Goal: Information Seeking & Learning: Learn about a topic

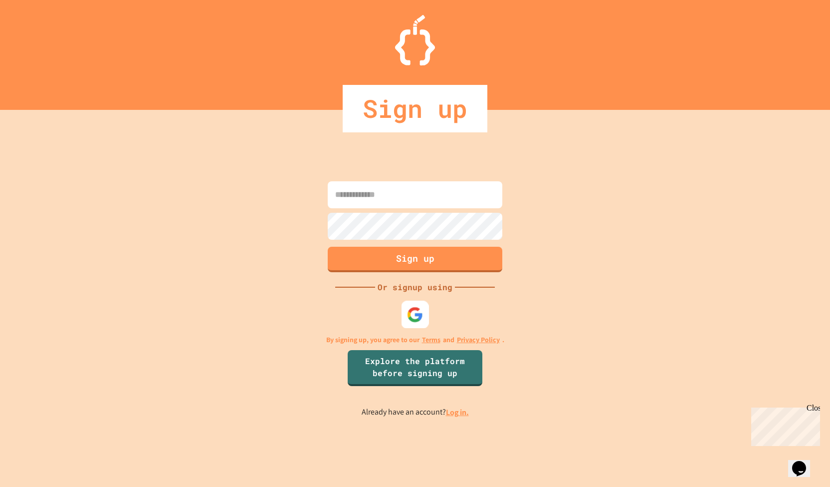
click at [410, 306] on img at bounding box center [415, 314] width 16 height 16
click at [430, 184] on input at bounding box center [415, 194] width 175 height 27
type input "**********"
click at [409, 310] on img at bounding box center [415, 314] width 16 height 16
click at [407, 317] on img at bounding box center [415, 314] width 16 height 16
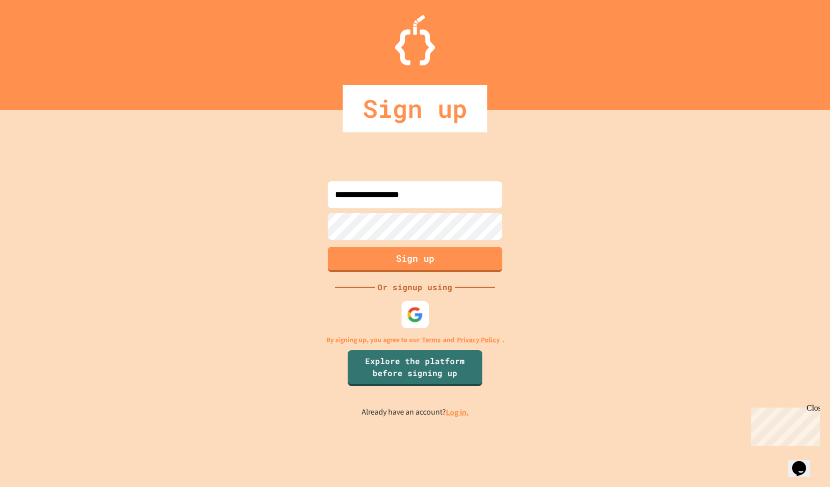
click at [409, 315] on img at bounding box center [415, 314] width 16 height 16
click at [409, 308] on img at bounding box center [415, 314] width 16 height 16
click at [811, 451] on div "Opens Chat This icon Opens the chat window." at bounding box center [804, 451] width 24 height 0
click at [807, 466] on icon "Opens Chat This icon Opens the chat window." at bounding box center [799, 468] width 16 height 16
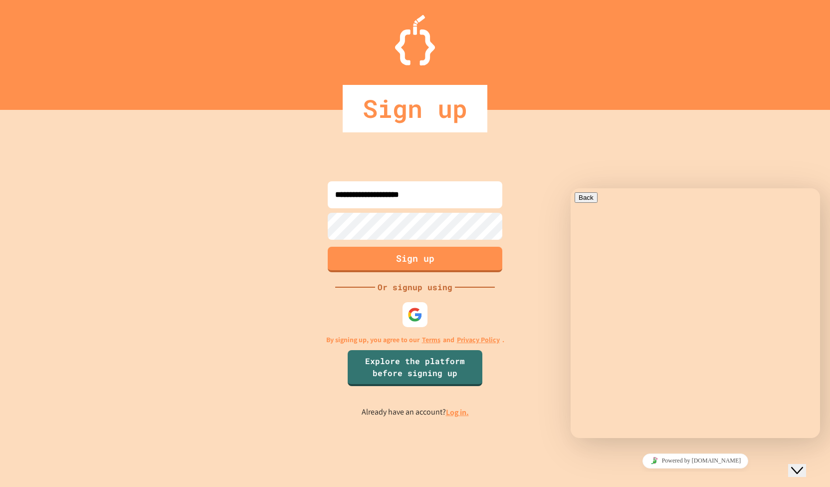
click at [803, 466] on icon "Close Chat This icon closes the chat window." at bounding box center [797, 470] width 12 height 12
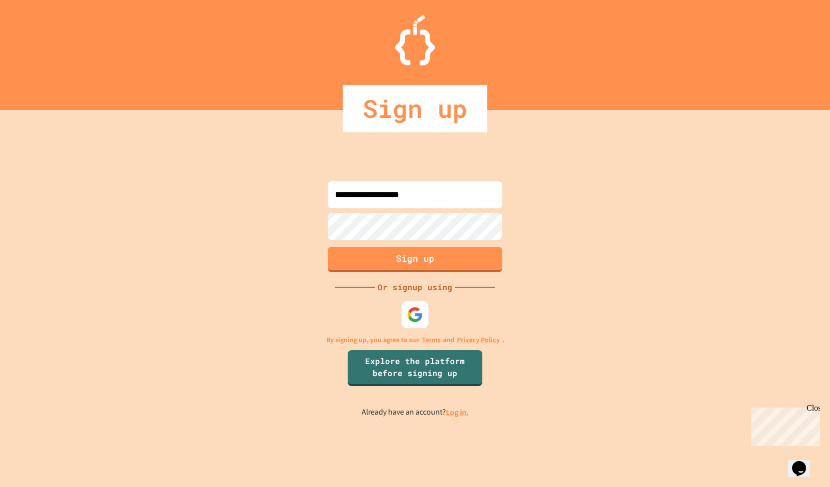
click at [403, 307] on div at bounding box center [415, 314] width 27 height 27
click at [416, 324] on div at bounding box center [415, 313] width 27 height 27
click at [422, 316] on img at bounding box center [415, 314] width 16 height 16
click at [418, 311] on img at bounding box center [415, 314] width 16 height 16
click at [410, 306] on img at bounding box center [415, 314] width 16 height 16
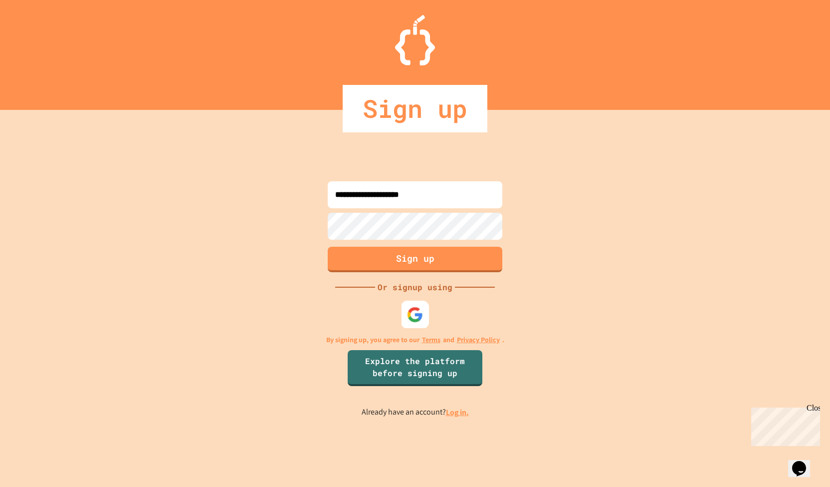
click at [420, 316] on img at bounding box center [415, 314] width 16 height 16
click at [411, 327] on div at bounding box center [415, 313] width 27 height 27
click at [421, 313] on img at bounding box center [415, 314] width 16 height 16
click at [415, 315] on img at bounding box center [415, 314] width 16 height 16
click at [424, 313] on div at bounding box center [415, 314] width 25 height 25
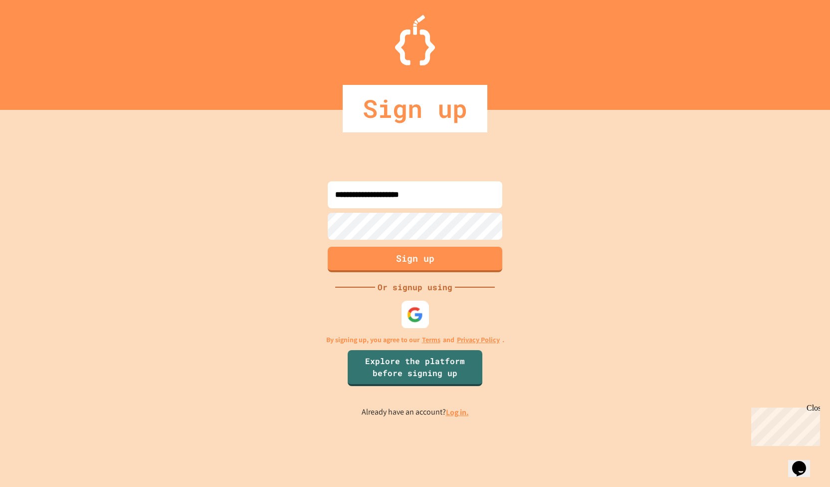
click at [405, 313] on div at bounding box center [415, 313] width 27 height 27
click at [411, 327] on div at bounding box center [415, 314] width 30 height 30
click at [414, 318] on img at bounding box center [415, 314] width 15 height 15
click at [413, 322] on div at bounding box center [415, 314] width 26 height 26
click at [229, 170] on div "**********" at bounding box center [415, 298] width 830 height 377
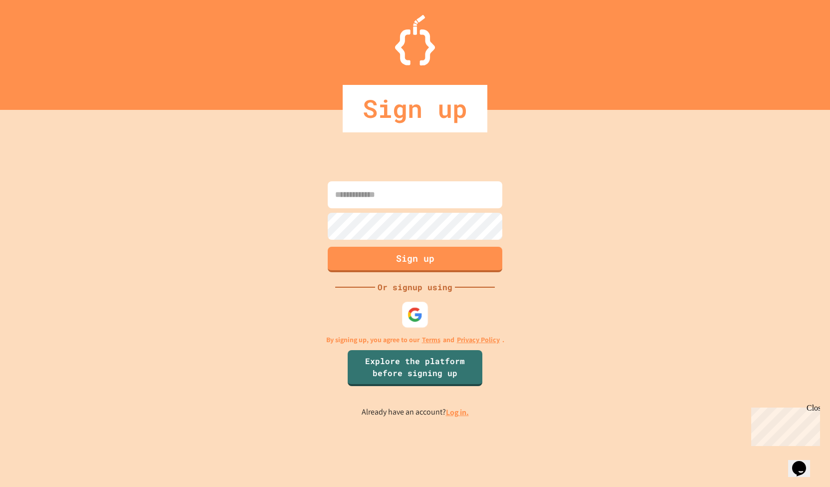
click at [409, 319] on img at bounding box center [415, 313] width 15 height 15
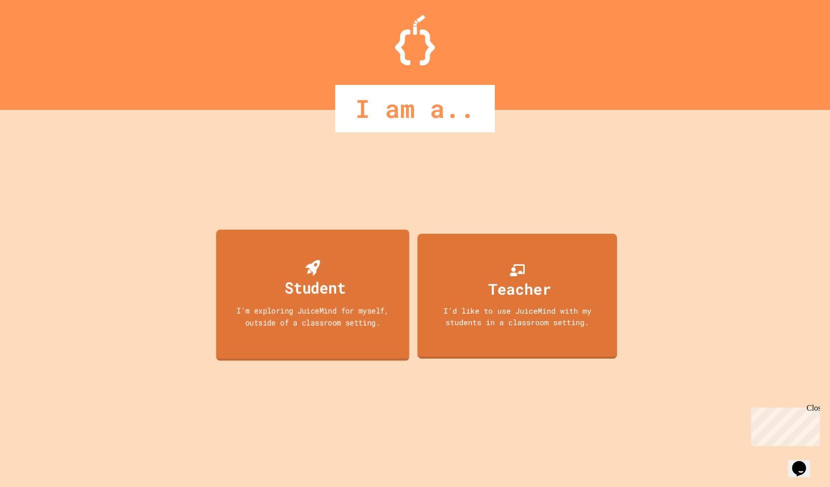
click at [341, 308] on div "I'm exploring JuiceMind for myself, outside of a classroom setting." at bounding box center [313, 315] width 174 height 23
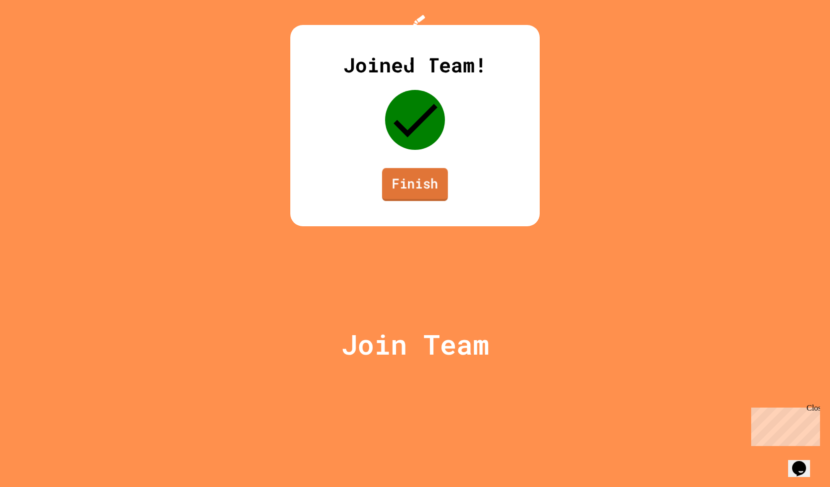
click at [418, 201] on link "Finish" at bounding box center [415, 184] width 66 height 33
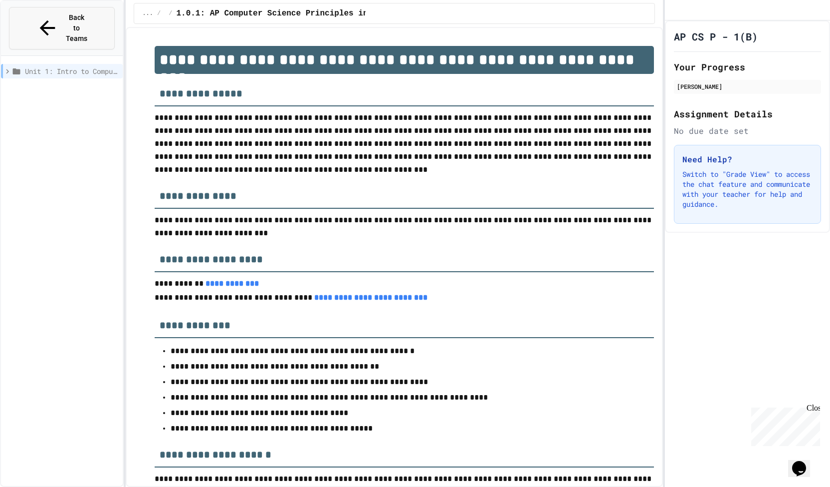
click at [38, 21] on icon at bounding box center [47, 27] width 23 height 23
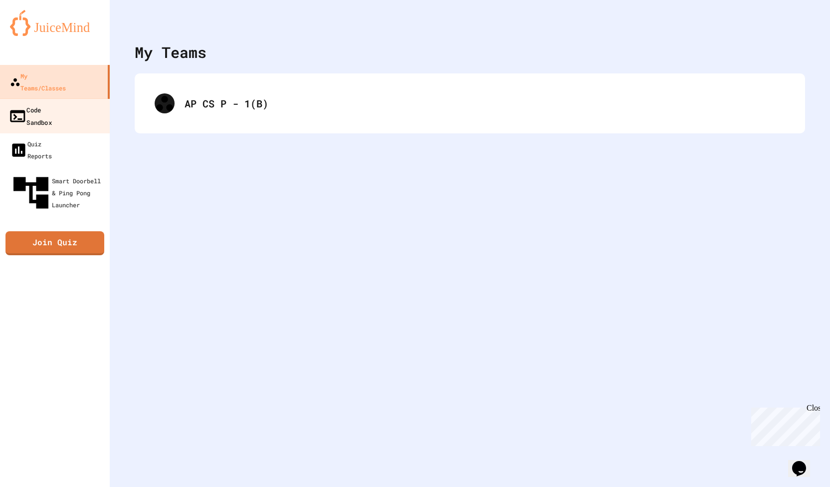
click at [47, 103] on div "Code Sandbox" at bounding box center [29, 115] width 43 height 24
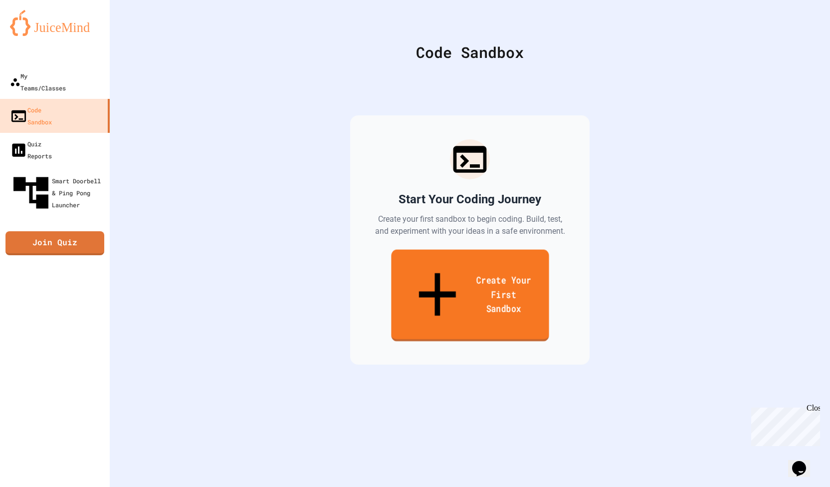
click at [436, 275] on link "Create Your First Sandbox" at bounding box center [470, 295] width 158 height 92
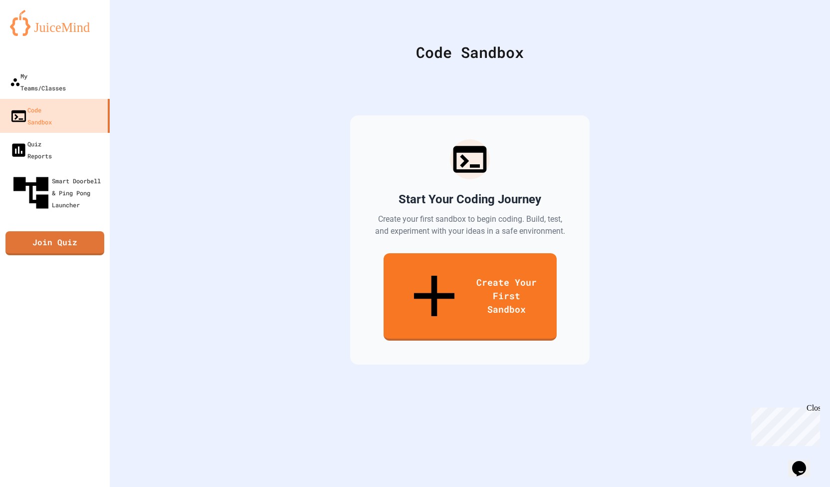
scroll to position [96, 0]
click at [84, 166] on link "Smart Doorbell & Ping Pong Launcher" at bounding box center [55, 192] width 113 height 53
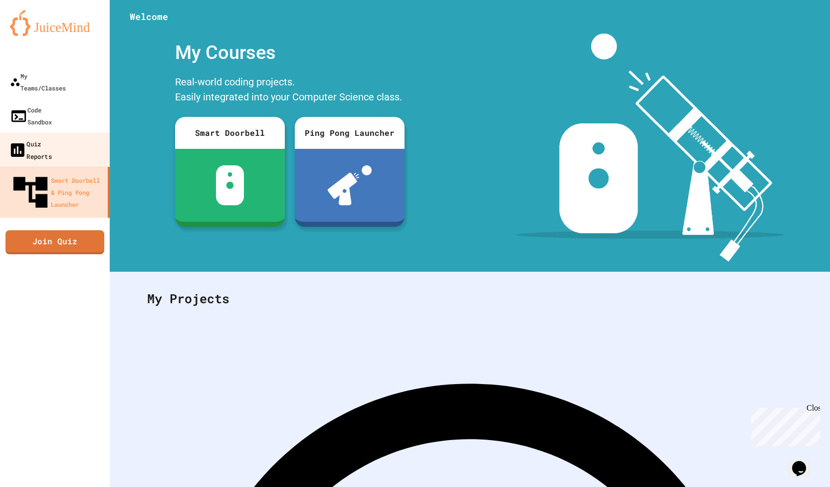
click at [76, 132] on link "Quiz Reports" at bounding box center [55, 149] width 113 height 35
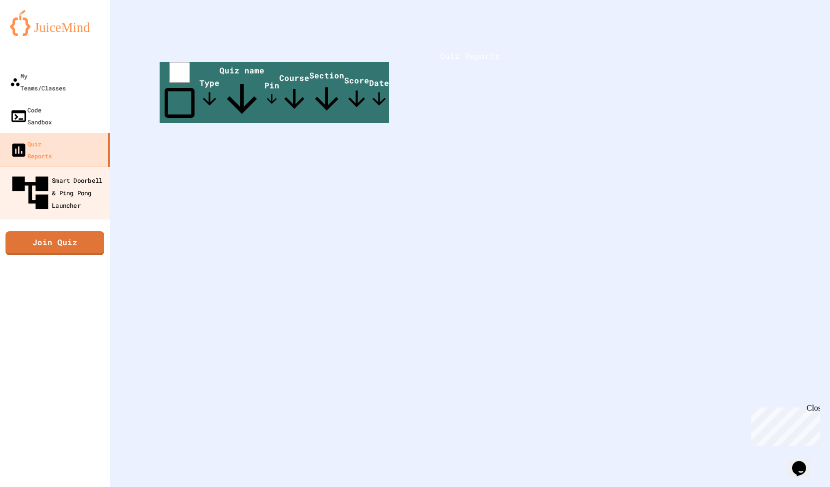
click at [64, 171] on div "Smart Doorbell & Ping Pong Launcher" at bounding box center [57, 192] width 99 height 43
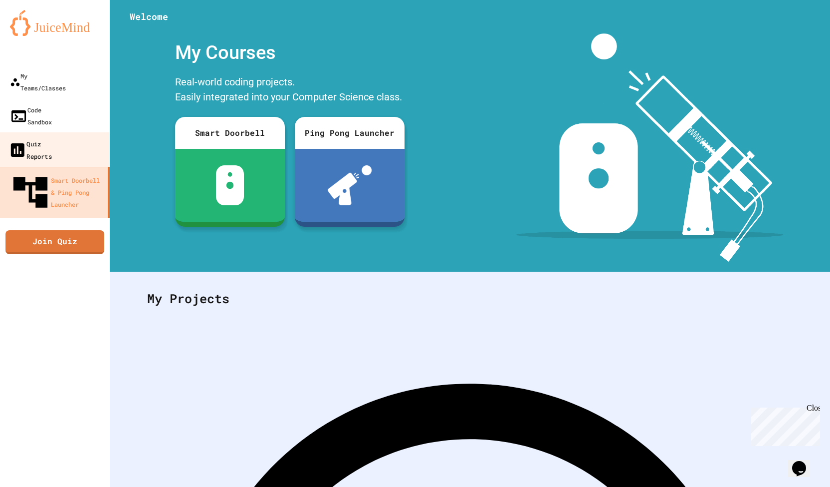
click at [52, 137] on div "Quiz Reports" at bounding box center [29, 149] width 43 height 24
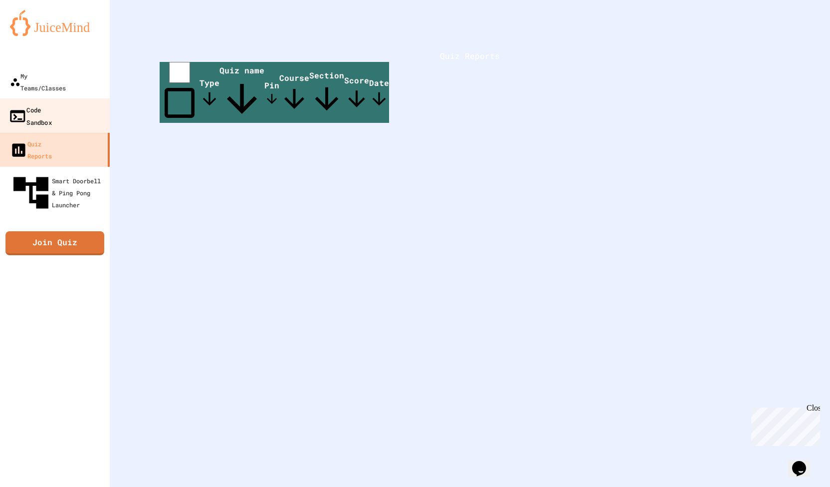
click at [52, 103] on div "Code Sandbox" at bounding box center [29, 115] width 43 height 24
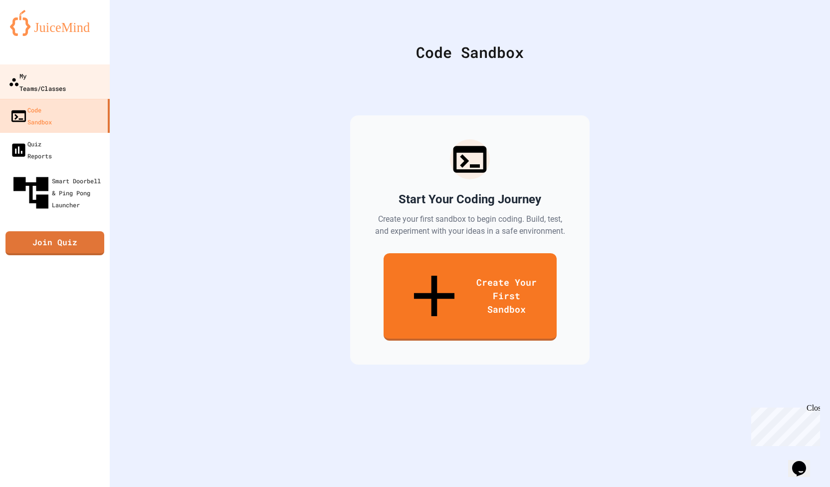
click at [61, 84] on link "My Teams/Classes" at bounding box center [55, 81] width 113 height 35
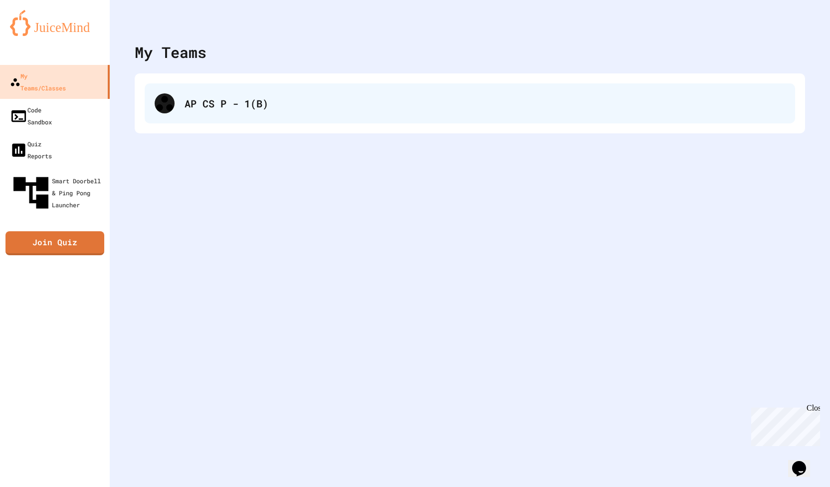
click at [161, 110] on div at bounding box center [165, 103] width 20 height 20
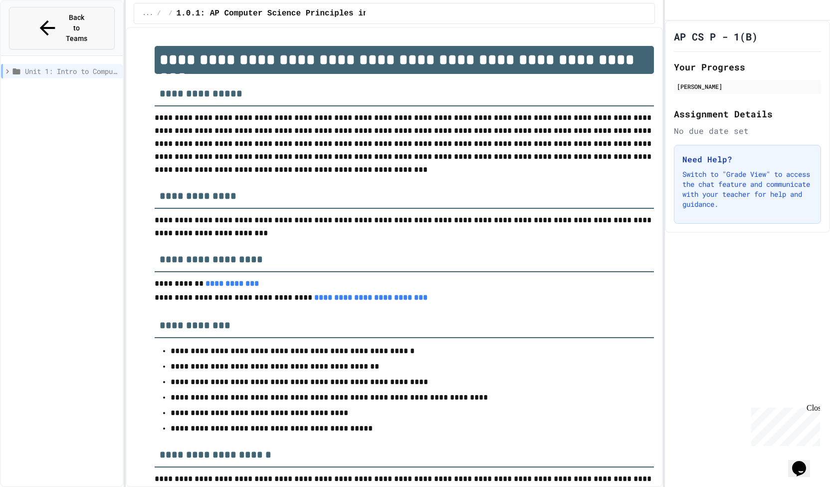
click at [65, 18] on span "Back to Teams" at bounding box center [76, 27] width 23 height 31
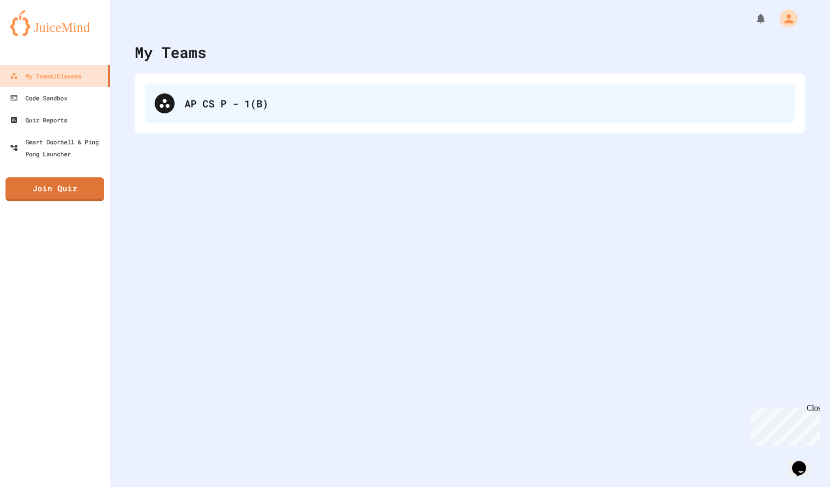
click at [244, 111] on div "AP CS P - 1(B)" at bounding box center [470, 103] width 651 height 40
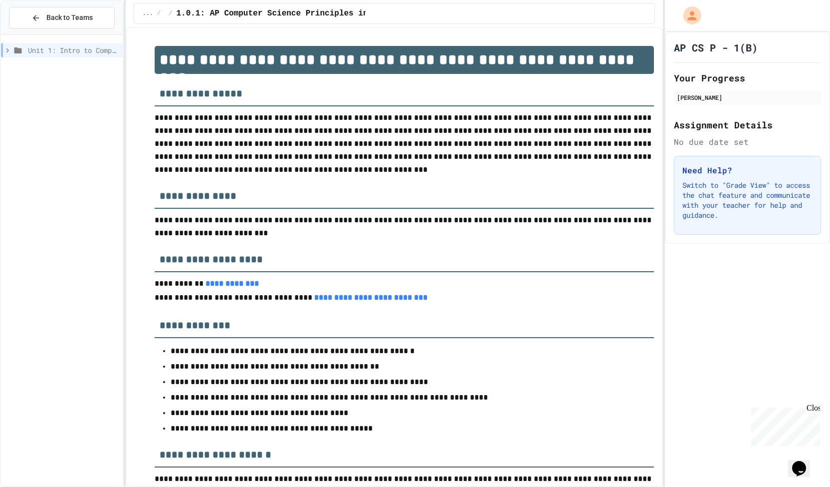
click at [44, 51] on span "Unit 1: Intro to Computer Science" at bounding box center [73, 50] width 91 height 10
click at [43, 70] on span "1.0: Syllabus" at bounding box center [76, 68] width 85 height 10
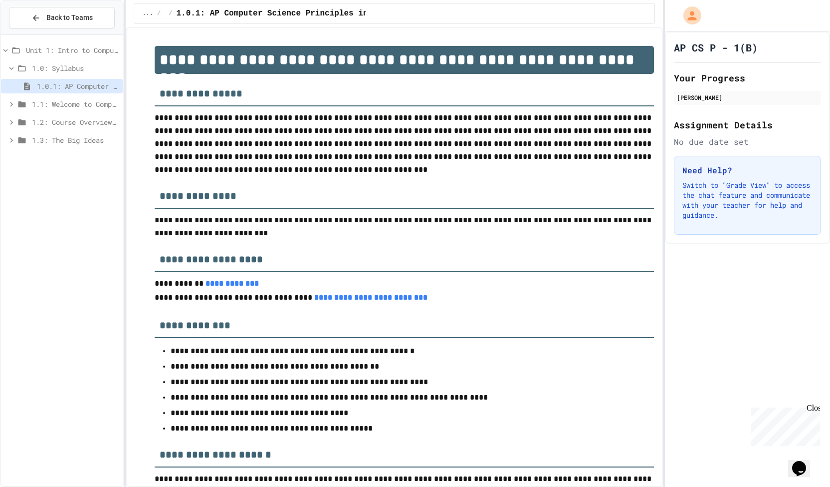
click at [9, 65] on icon at bounding box center [11, 68] width 9 height 9
click at [9, 65] on icon at bounding box center [13, 68] width 9 height 9
click at [11, 100] on icon at bounding box center [11, 104] width 9 height 9
click at [12, 158] on icon at bounding box center [11, 158] width 3 height 4
click at [8, 212] on icon at bounding box center [11, 212] width 9 height 9
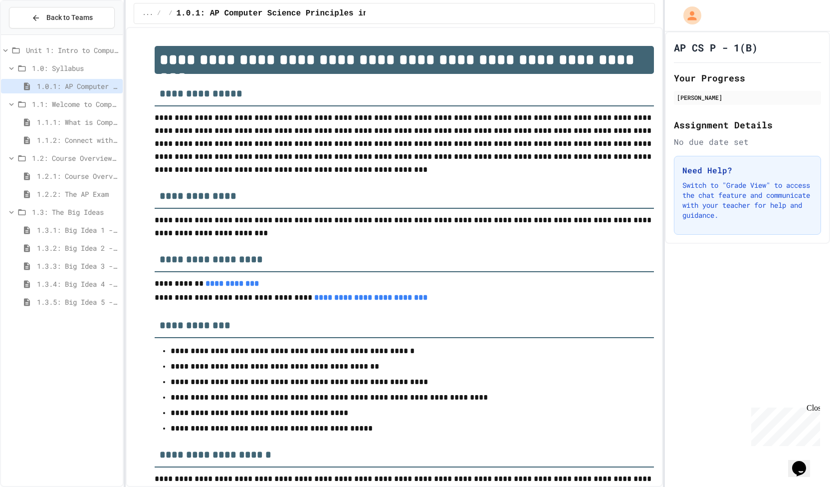
click at [64, 87] on span "1.0.1: AP Computer Science Principles in Python Course Syllabus" at bounding box center [78, 86] width 82 height 10
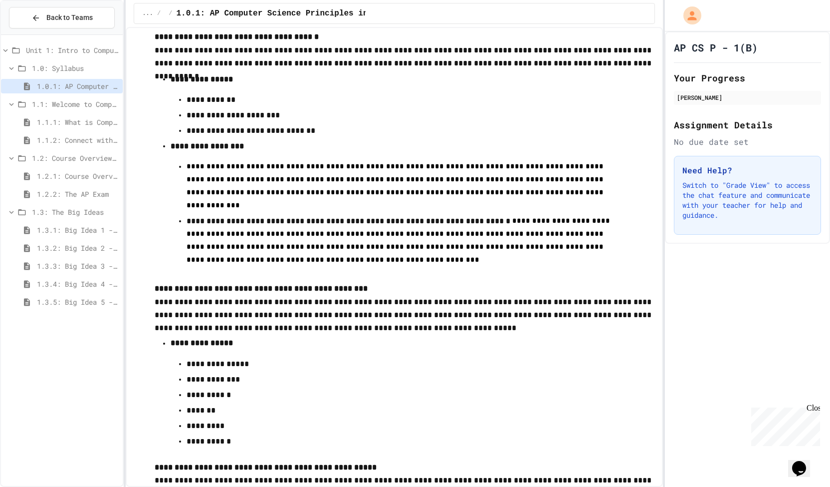
scroll to position [5583, 0]
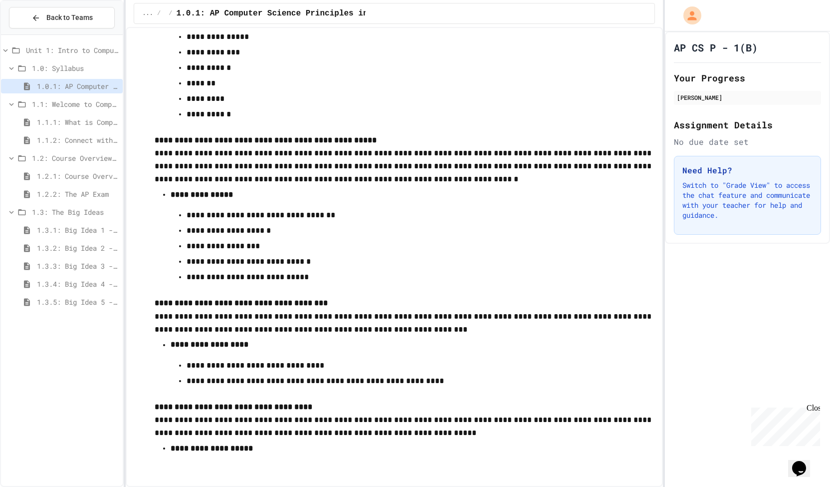
click at [81, 120] on span "1.1.1: What is Computer Science?" at bounding box center [78, 122] width 82 height 10
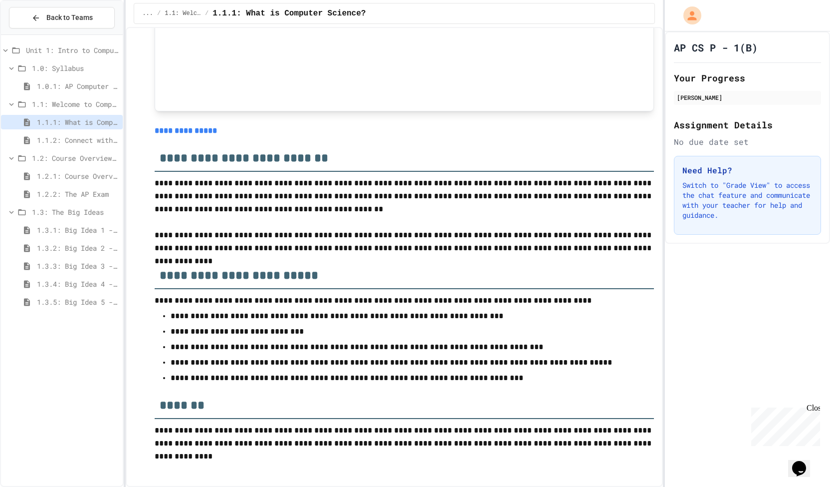
scroll to position [4092, 0]
click at [49, 136] on span "1.1.2: Connect with Your World" at bounding box center [78, 140] width 82 height 10
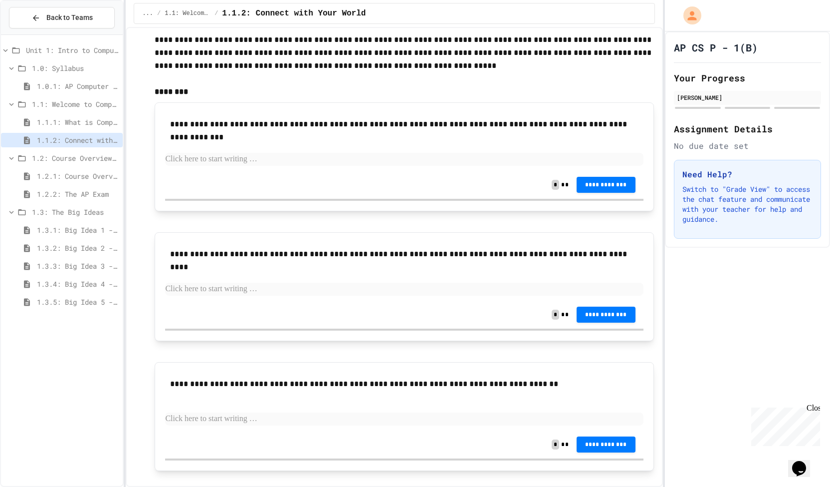
scroll to position [54, 0]
click at [44, 178] on span "1.2.1: Course Overview" at bounding box center [78, 176] width 82 height 10
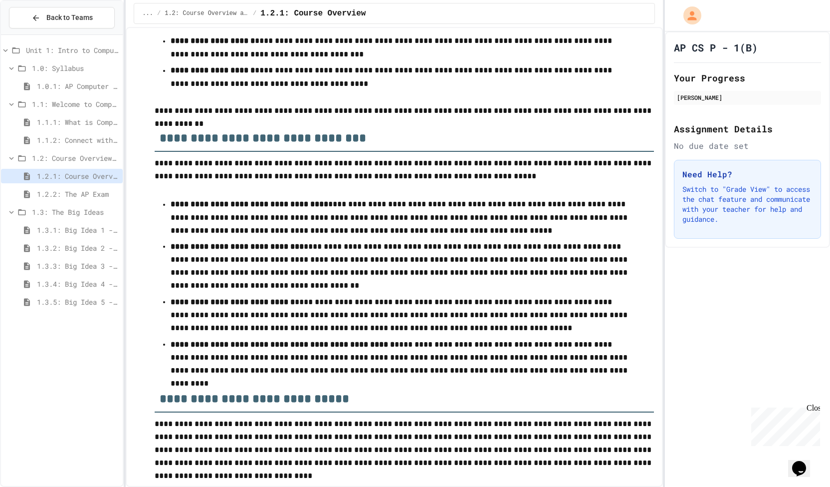
scroll to position [1380, 0]
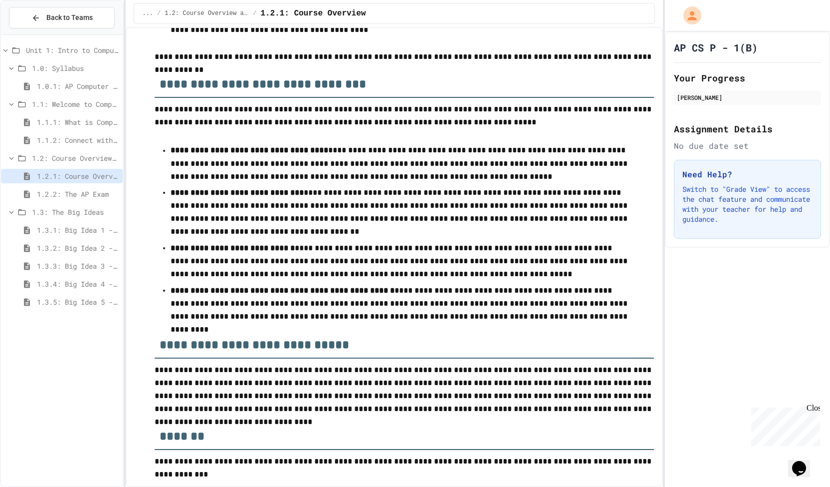
click at [74, 189] on span "1.2.2: The AP Exam" at bounding box center [78, 194] width 82 height 10
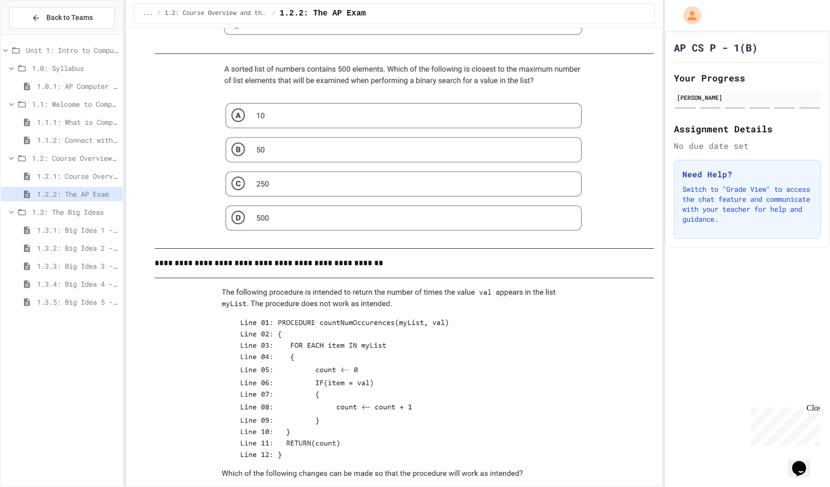
scroll to position [437, 0]
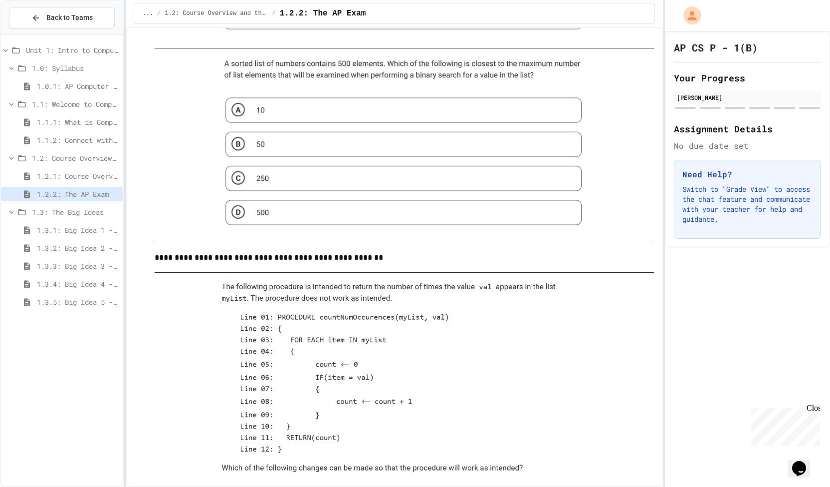
click at [58, 231] on span "1.3.1: Big Idea 1 - Creative Development" at bounding box center [78, 230] width 82 height 10
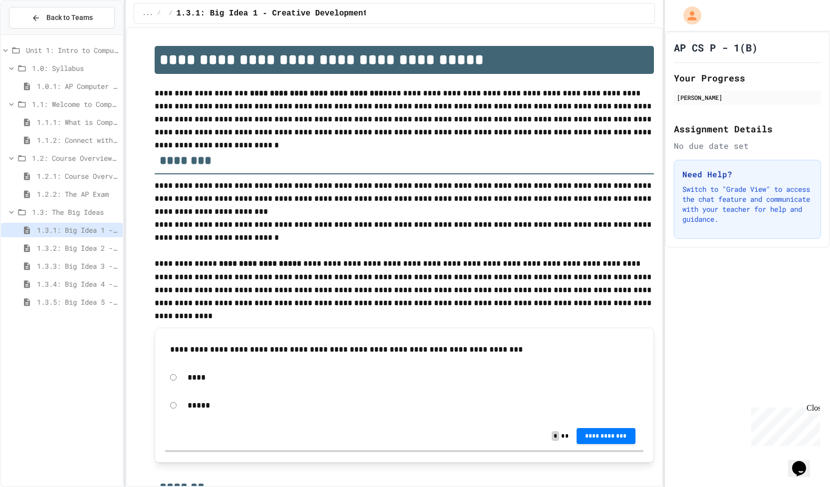
click at [65, 245] on span "1.3.2: Big Idea 2 - Data" at bounding box center [78, 248] width 82 height 10
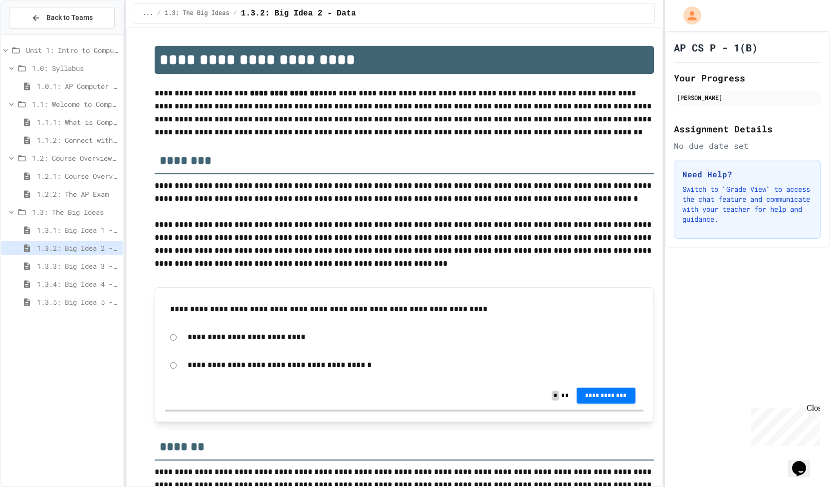
click at [64, 255] on div "1.3.2: Big Idea 2 - Data" at bounding box center [62, 250] width 122 height 18
click at [66, 265] on span "1.3.3: Big Idea 3 - Algorithms and Programming" at bounding box center [78, 265] width 82 height 10
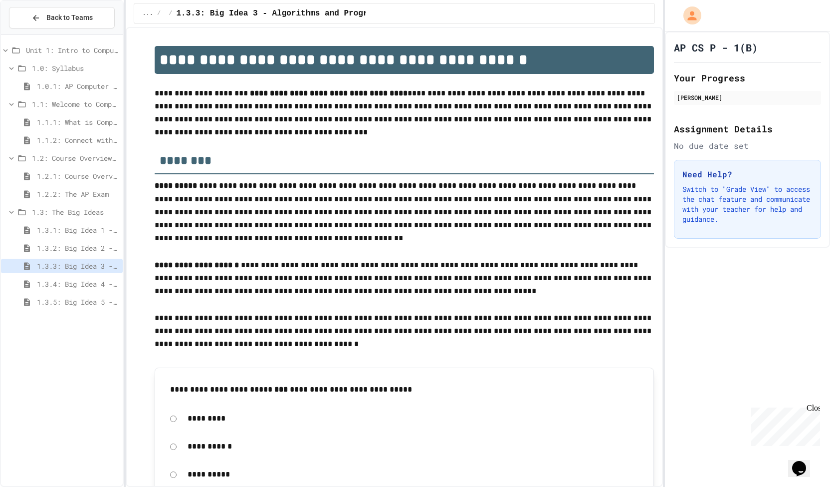
click at [65, 277] on div "1.3.4: Big Idea 4 - Computing Systems and Networks" at bounding box center [62, 283] width 122 height 14
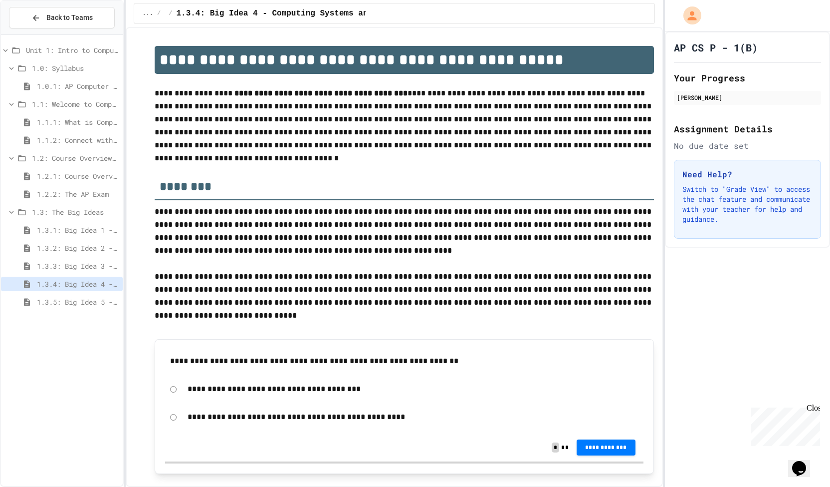
click at [64, 297] on span "1.3.5: Big Idea 5 - Impact of Computing" at bounding box center [78, 301] width 82 height 10
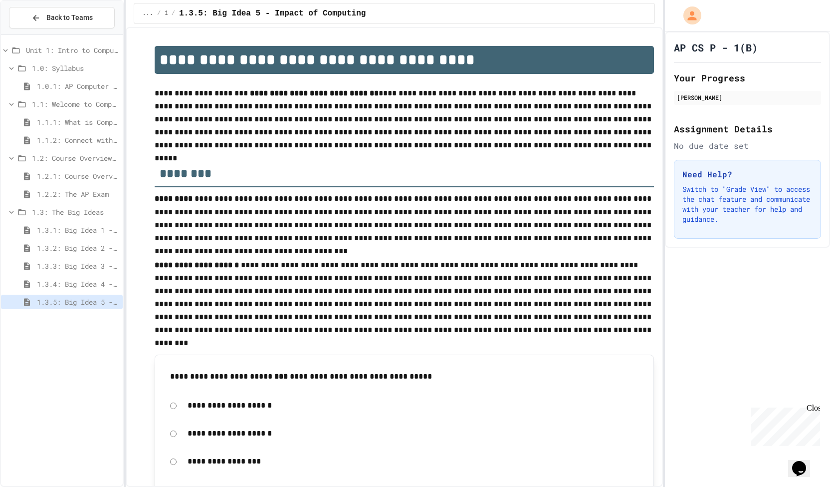
click at [66, 51] on span "Unit 1: Intro to Computer Science" at bounding box center [72, 50] width 93 height 10
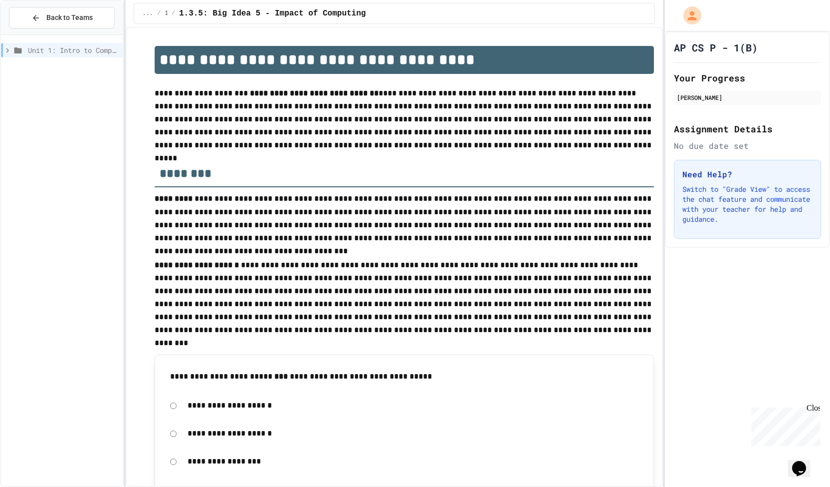
click at [2, 51] on div "Unit 1: Intro to Computer Science" at bounding box center [62, 50] width 122 height 14
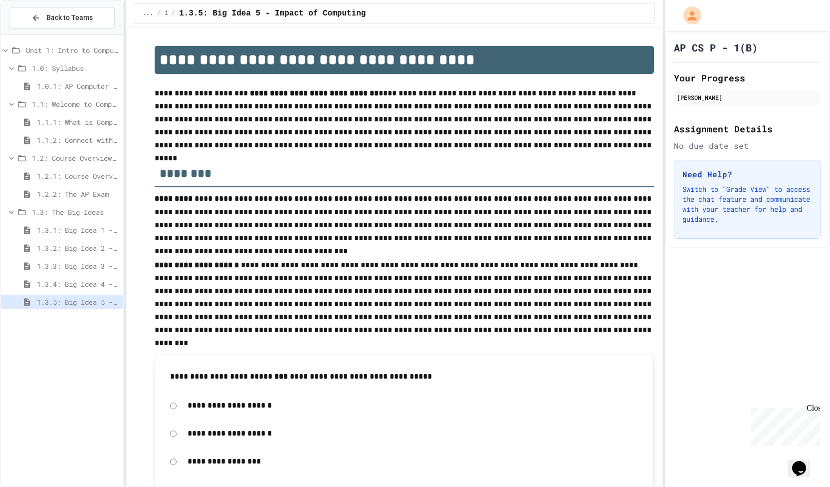
click at [77, 88] on span "1.0.1: AP Computer Science Principles in Python Course Syllabus" at bounding box center [78, 86] width 82 height 10
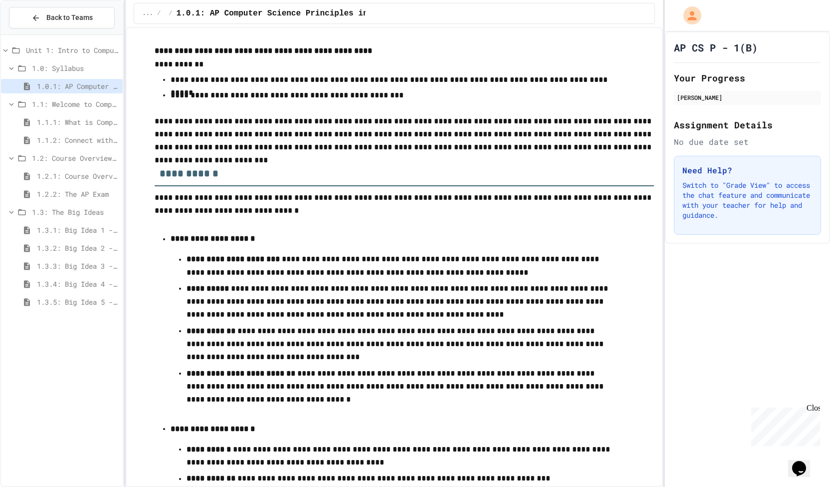
scroll to position [835, 0]
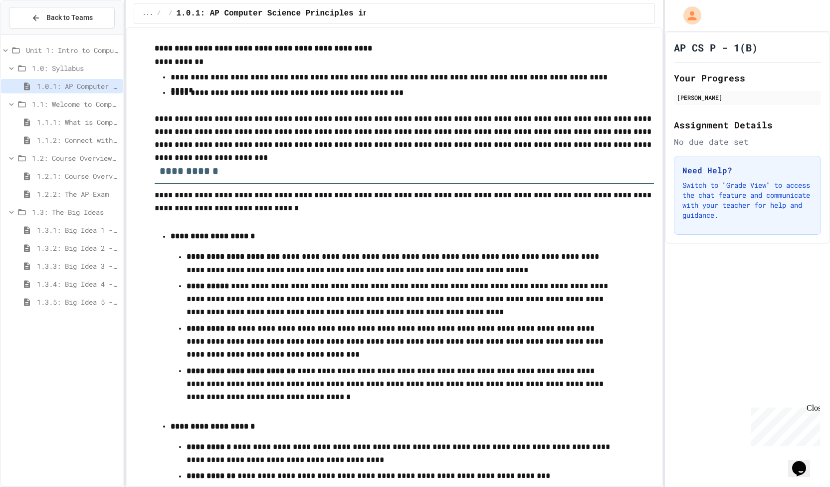
click at [49, 284] on span "1.3.4: Big Idea 4 - Computing Systems and Networks" at bounding box center [78, 283] width 82 height 10
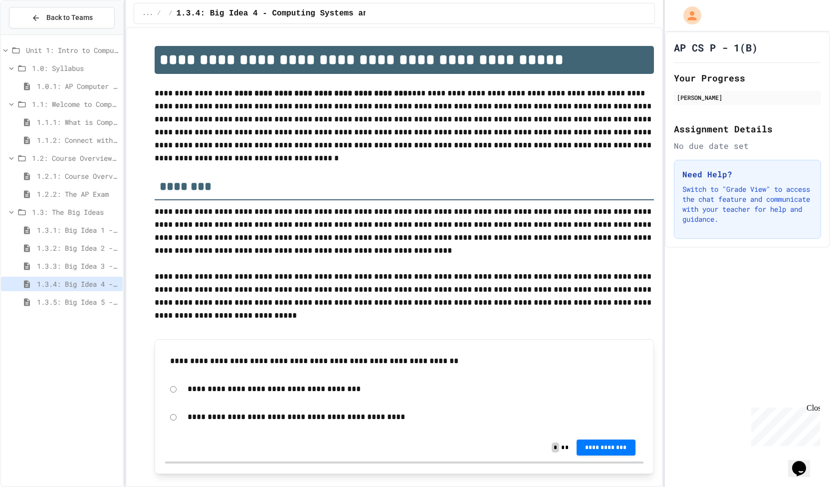
click at [57, 303] on span "1.3.5: Big Idea 5 - Impact of Computing" at bounding box center [78, 301] width 82 height 10
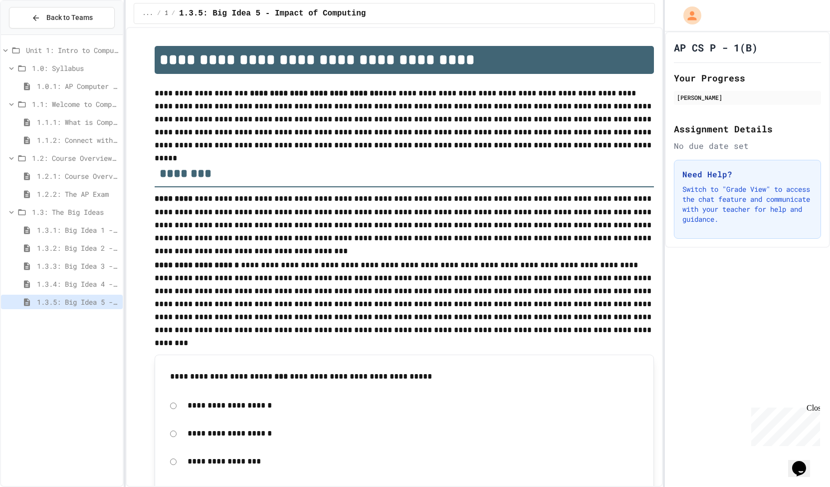
scroll to position [375, 0]
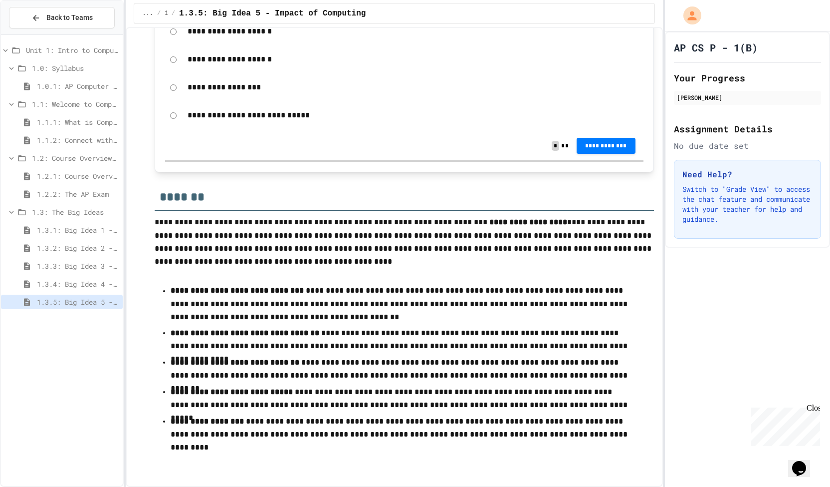
click at [86, 223] on div "1.3.1: Big Idea 1 - Creative Development" at bounding box center [62, 230] width 122 height 14
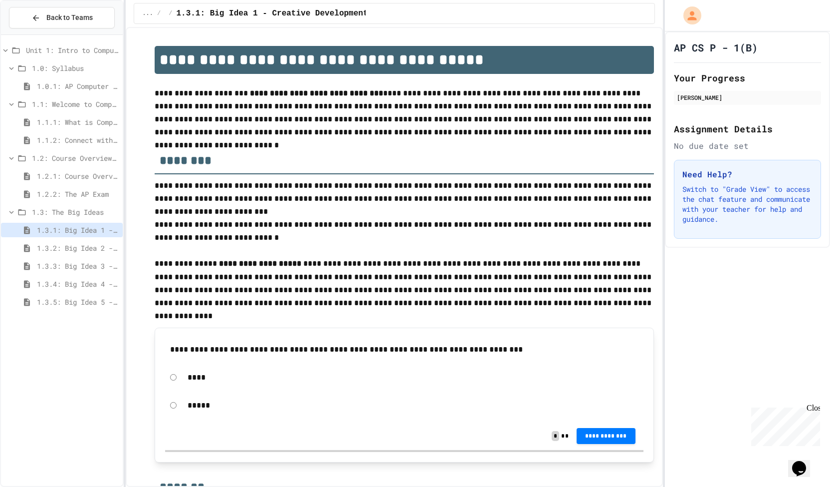
click at [84, 193] on span "1.2.2: The AP Exam" at bounding box center [78, 194] width 82 height 10
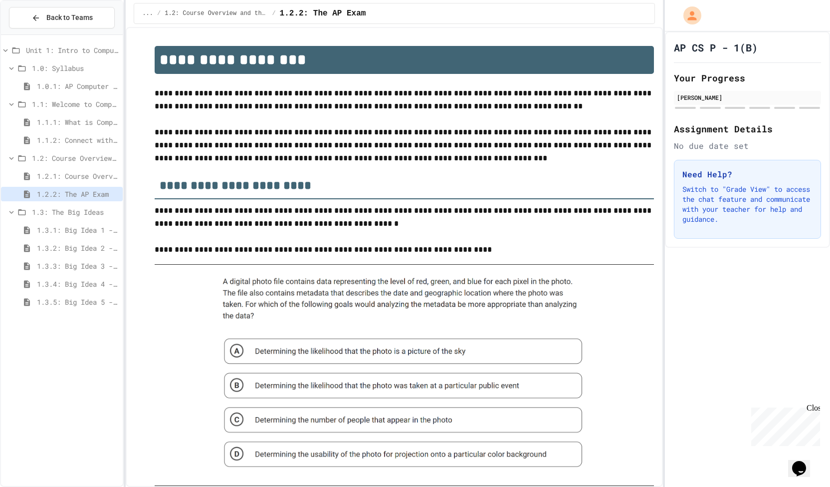
click at [83, 181] on div "1.2.1: Course Overview" at bounding box center [62, 176] width 122 height 14
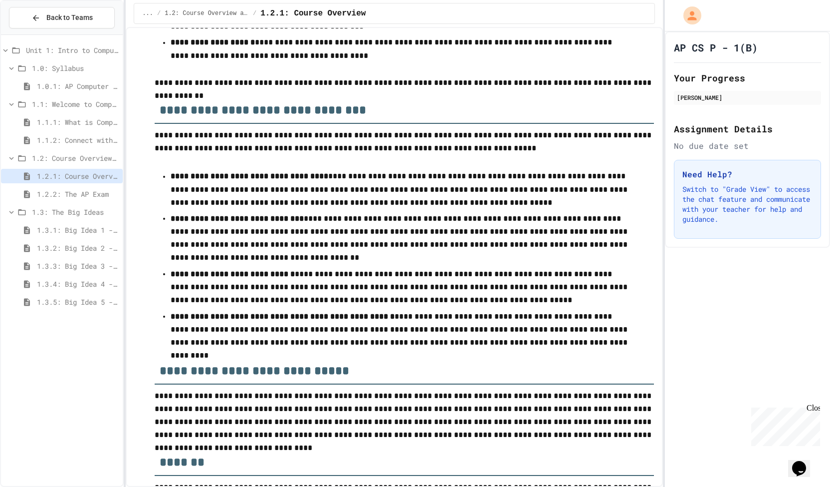
scroll to position [1380, 0]
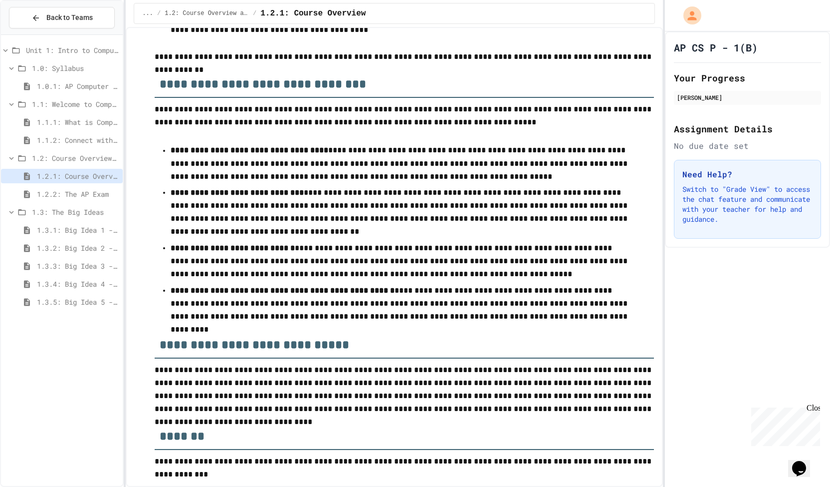
click at [64, 135] on span "1.1.2: Connect with Your World" at bounding box center [78, 140] width 82 height 10
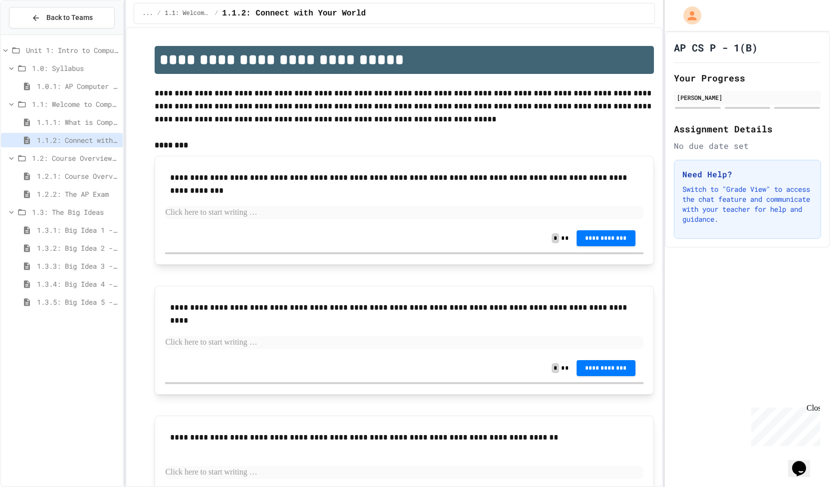
click at [69, 122] on span "1.1.1: What is Computer Science?" at bounding box center [78, 122] width 82 height 10
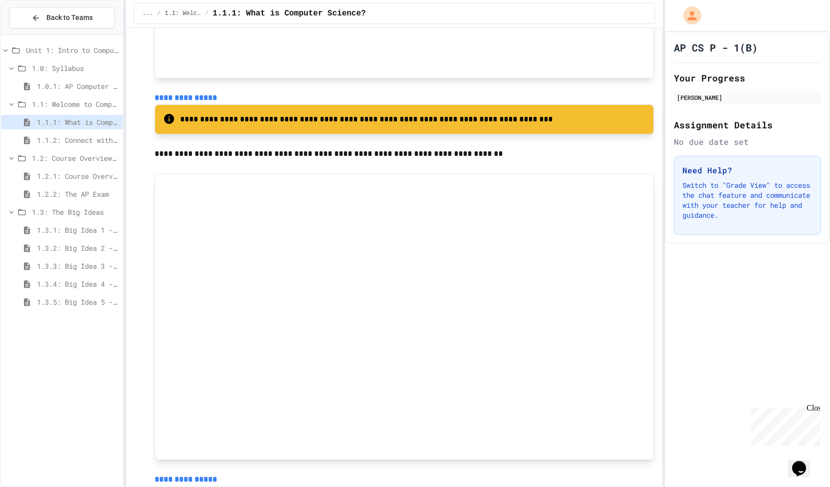
scroll to position [1843, 0]
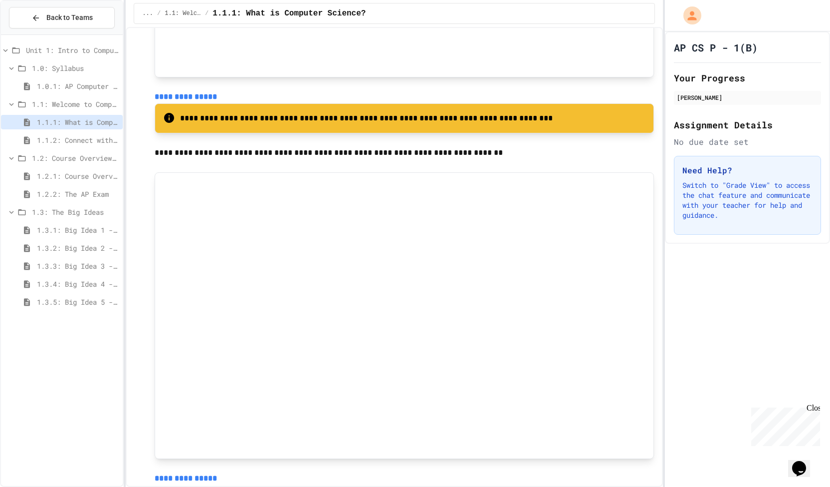
click at [53, 83] on span "1.0.1: AP Computer Science Principles in Python Course Syllabus" at bounding box center [78, 86] width 82 height 10
